Goal: Task Accomplishment & Management: Use online tool/utility

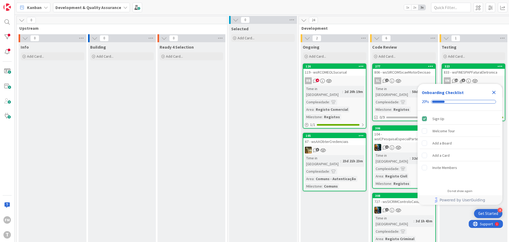
click at [496, 91] on icon "Close Checklist" at bounding box center [494, 92] width 6 height 6
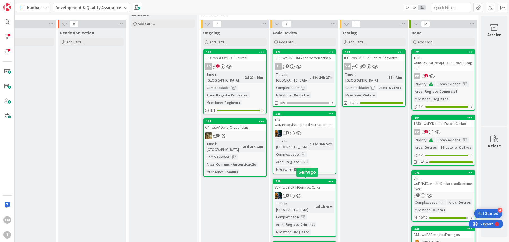
scroll to position [27, 100]
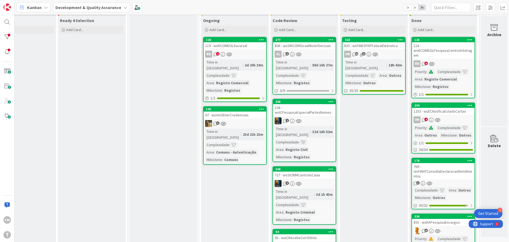
click at [305, 117] on div "1" at bounding box center [304, 120] width 63 height 7
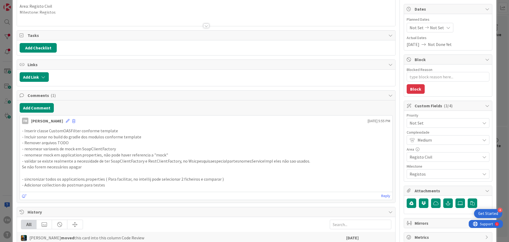
scroll to position [80, 0]
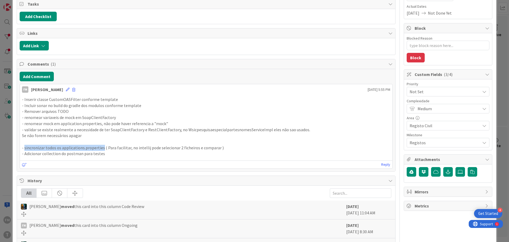
drag, startPoint x: 24, startPoint y: 148, endPoint x: 101, endPoint y: 148, distance: 77.2
click at [101, 148] on p "- sincronizar todos os applications.properties ( Para facilitar, no intellij po…" at bounding box center [206, 148] width 369 height 6
copy p "sincronizar todos os applications.properties"
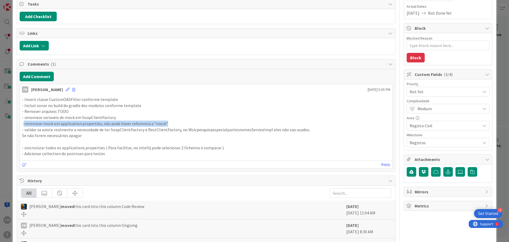
drag, startPoint x: 27, startPoint y: 124, endPoint x: 171, endPoint y: 125, distance: 144.1
click at [171, 125] on p "- renomear mock em application.properties, não pode haver referencia a "mock"" at bounding box center [206, 123] width 369 height 6
copy p "renomear [PERSON_NAME] application.properties, não pode [PERSON_NAME] referenci…"
click at [43, 77] on button "Add Comment" at bounding box center [37, 77] width 34 height 10
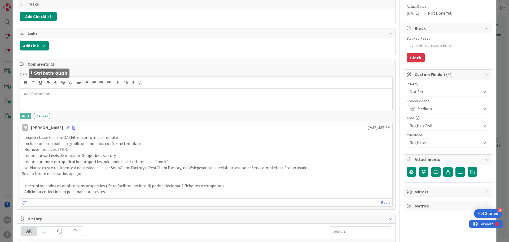
click at [46, 97] on div at bounding box center [206, 99] width 373 height 21
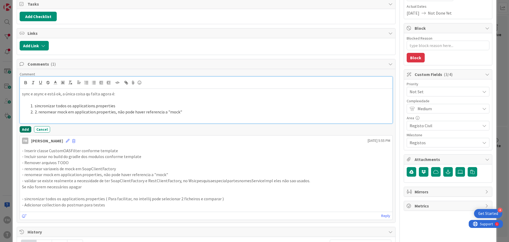
click at [24, 128] on button "Add" at bounding box center [26, 129] width 12 height 6
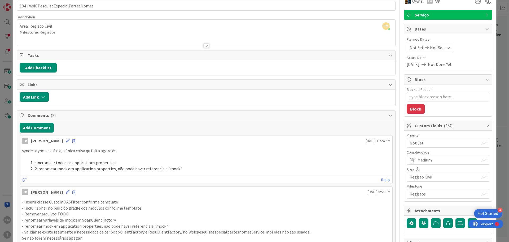
scroll to position [0, 0]
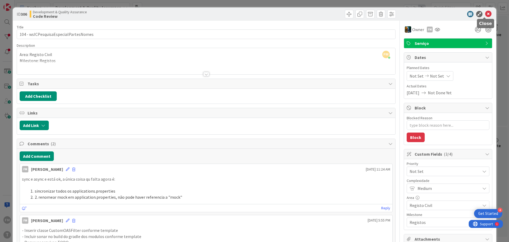
click at [487, 15] on icon at bounding box center [489, 14] width 6 height 6
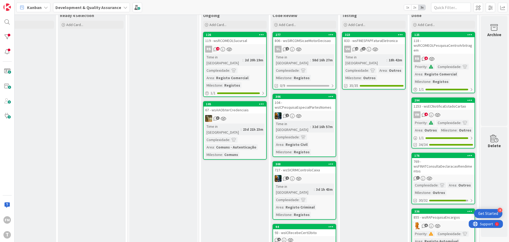
scroll to position [0, 100]
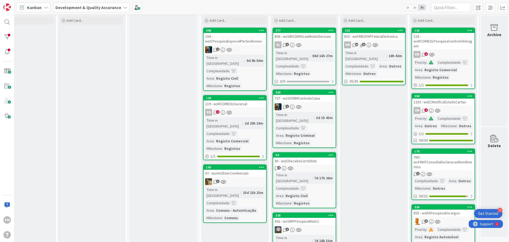
scroll to position [27, 100]
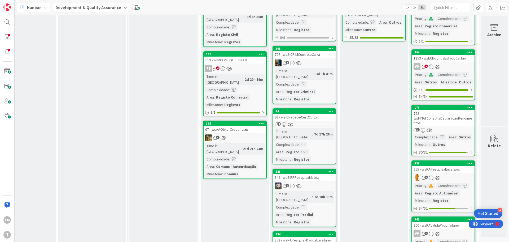
scroll to position [0, 100]
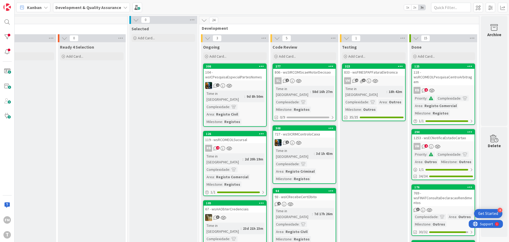
click at [310, 81] on div "SL 2" at bounding box center [304, 80] width 63 height 7
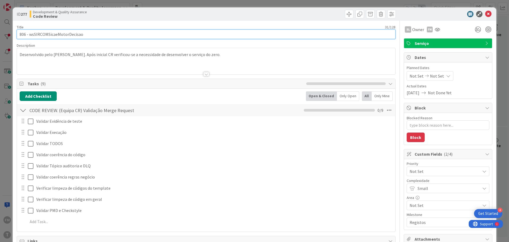
click at [62, 34] on input "806 - wsSIRCOMSicaeMotorDecisao" at bounding box center [206, 34] width 379 height 10
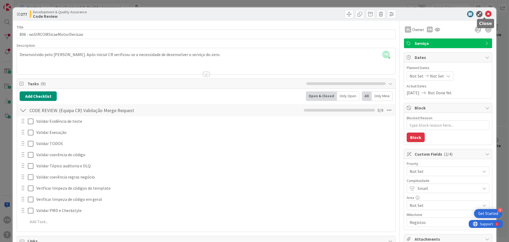
click at [486, 14] on icon at bounding box center [489, 14] width 6 height 6
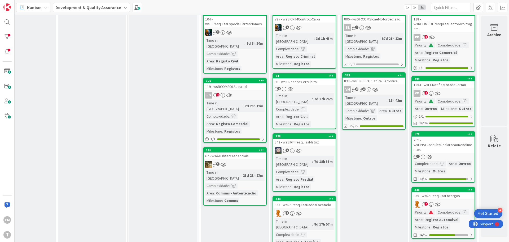
scroll to position [133, 100]
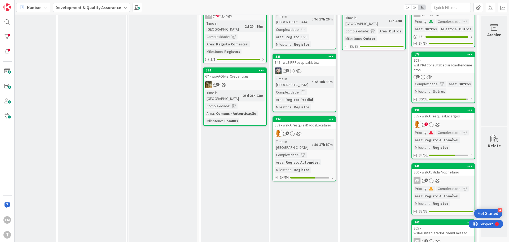
click at [322, 54] on link "328 842 - wsSIRPPesquisaMatriz 2 Time in [GEOGRAPHIC_DATA] : 7d 18h 33m Complex…" at bounding box center [305, 83] width 64 height 58
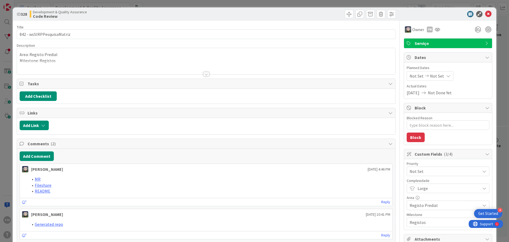
type textarea "x"
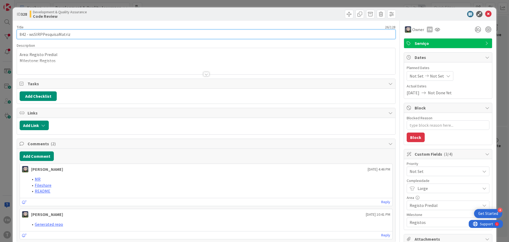
click at [60, 33] on input "842 - wsSIRPPesquisaMatriz" at bounding box center [206, 34] width 379 height 10
